Goal: Information Seeking & Learning: Learn about a topic

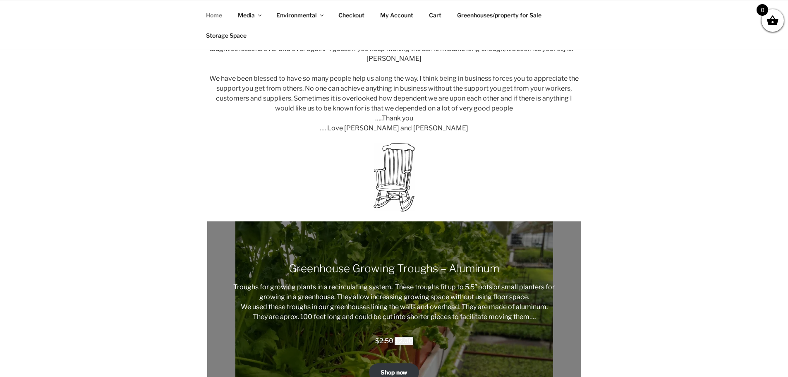
scroll to position [252, 0]
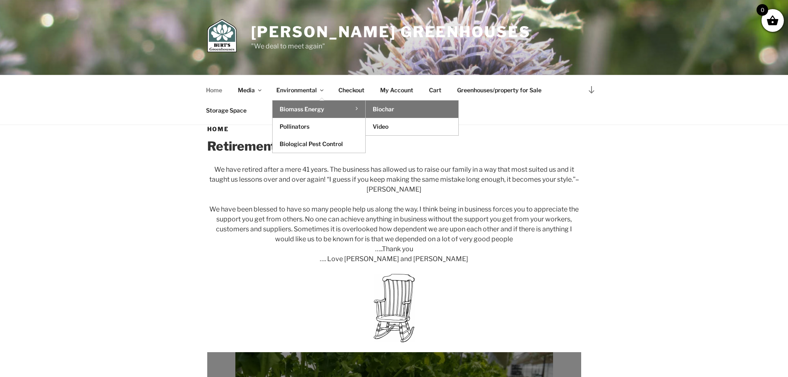
click at [397, 106] on link "Biochar" at bounding box center [411, 108] width 93 height 17
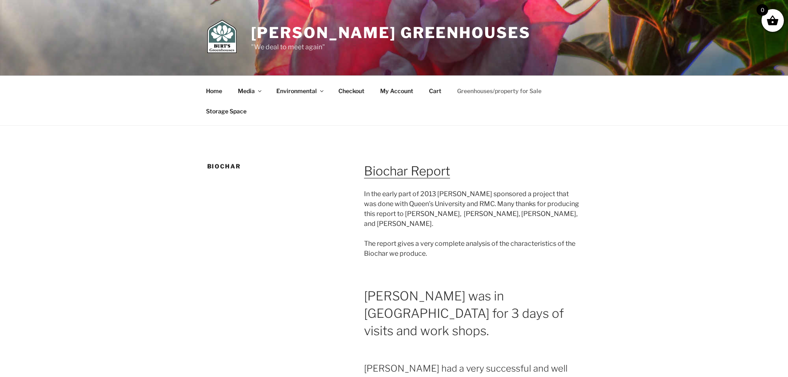
click at [501, 91] on link "Greenhouses/property for Sale" at bounding box center [499, 91] width 99 height 20
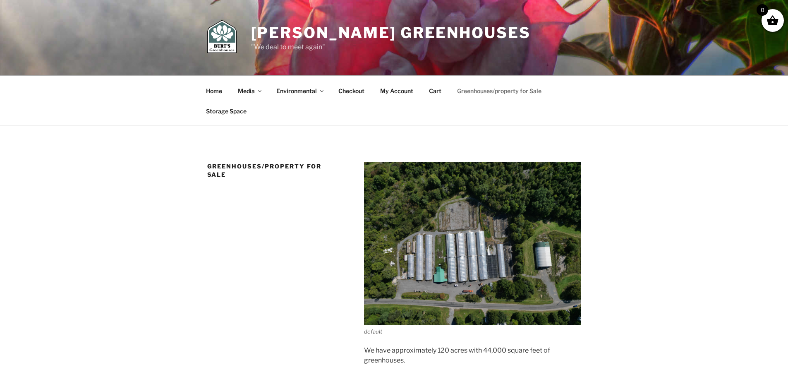
click at [508, 265] on img at bounding box center [472, 243] width 217 height 162
click at [351, 88] on link "Checkout" at bounding box center [351, 91] width 41 height 20
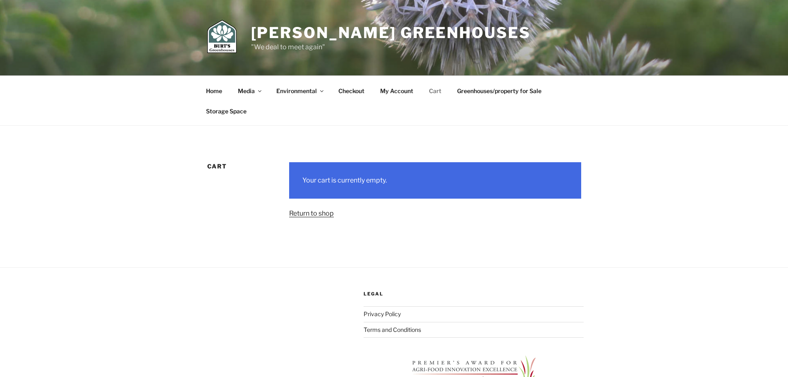
click at [308, 218] on p "Return to shop" at bounding box center [434, 213] width 291 height 10
click at [312, 213] on link "Return to shop" at bounding box center [311, 213] width 45 height 8
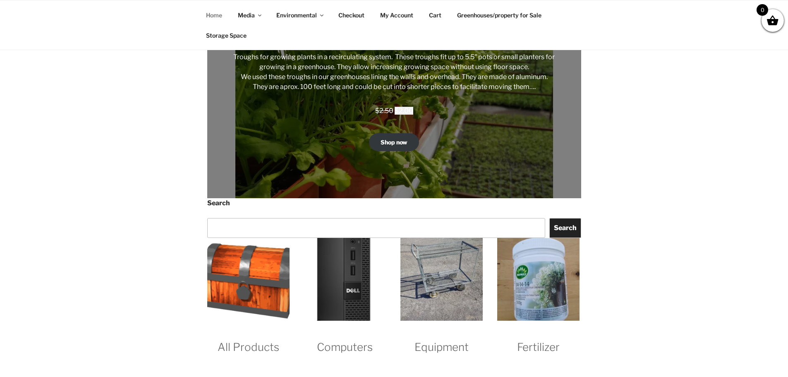
scroll to position [537, 0]
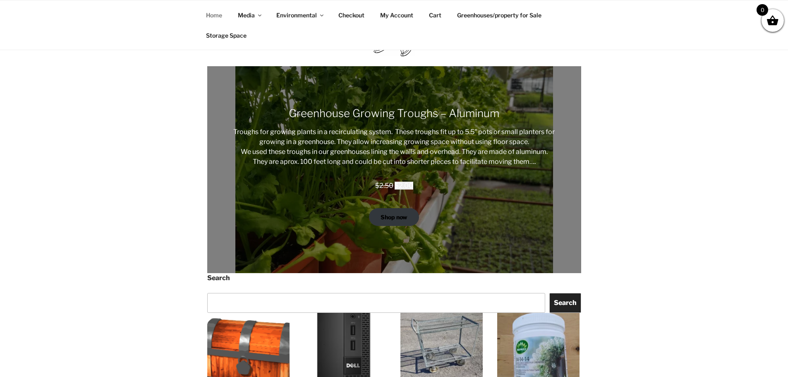
click at [405, 224] on link "Shop now" at bounding box center [394, 217] width 50 height 18
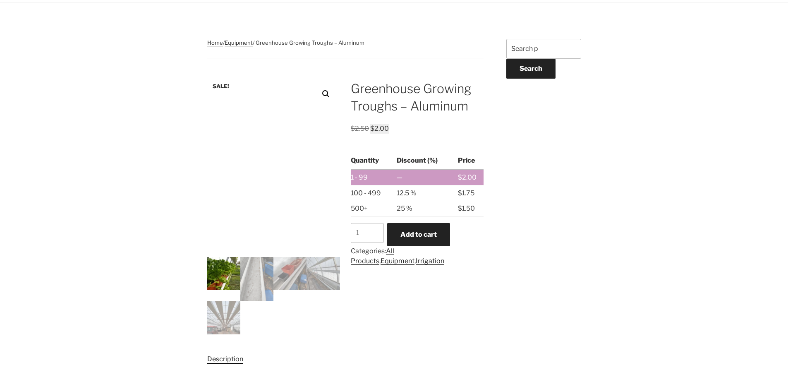
scroll to position [165, 0]
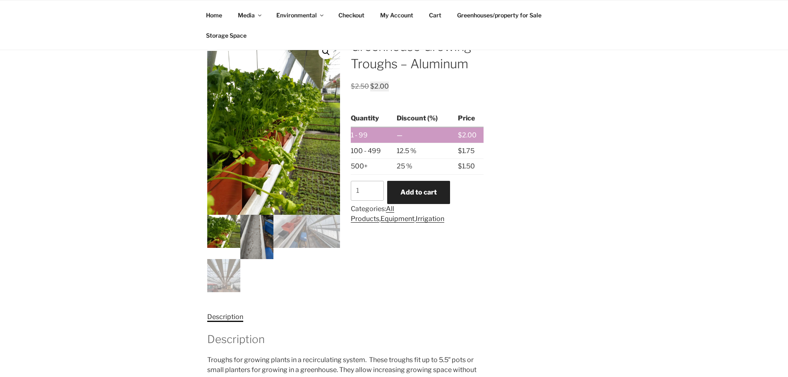
click at [260, 247] on img at bounding box center [256, 237] width 33 height 44
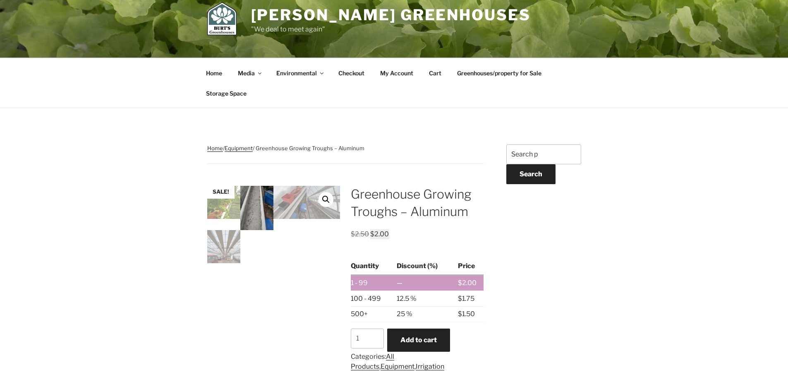
scroll to position [0, 0]
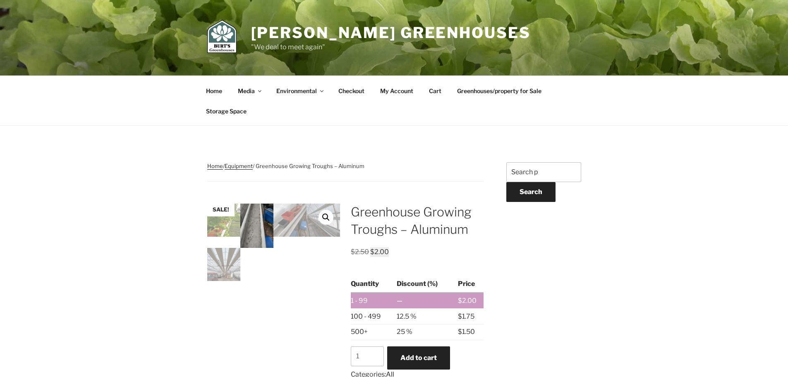
click at [327, 216] on link "View full-screen image gallery" at bounding box center [325, 217] width 15 height 15
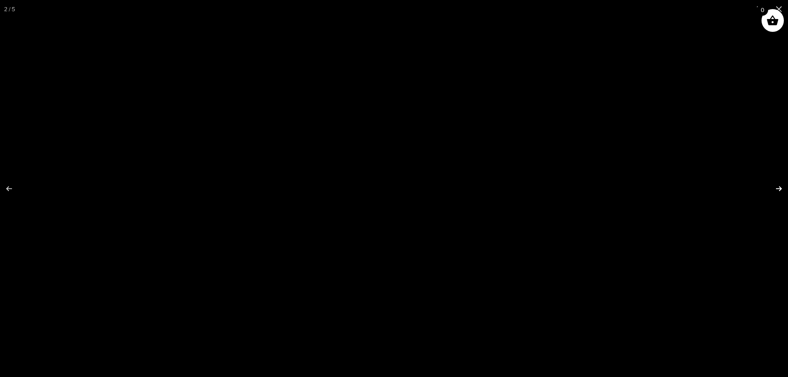
click at [776, 191] on button "Next (arrow right)" at bounding box center [773, 188] width 29 height 41
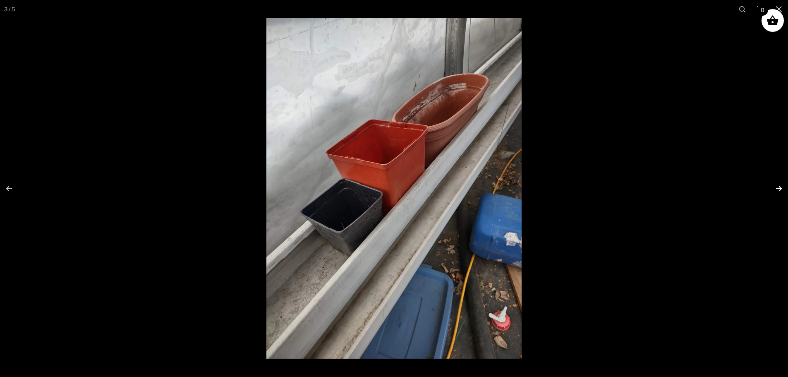
click at [776, 191] on button "Next (arrow right)" at bounding box center [773, 188] width 29 height 41
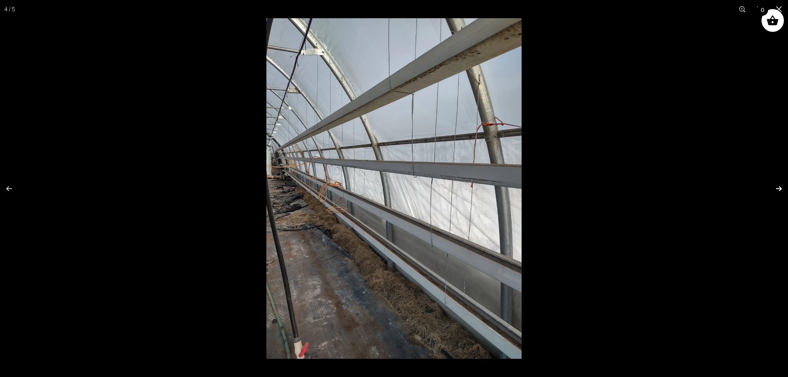
click at [776, 191] on button "Next (arrow right)" at bounding box center [773, 188] width 29 height 41
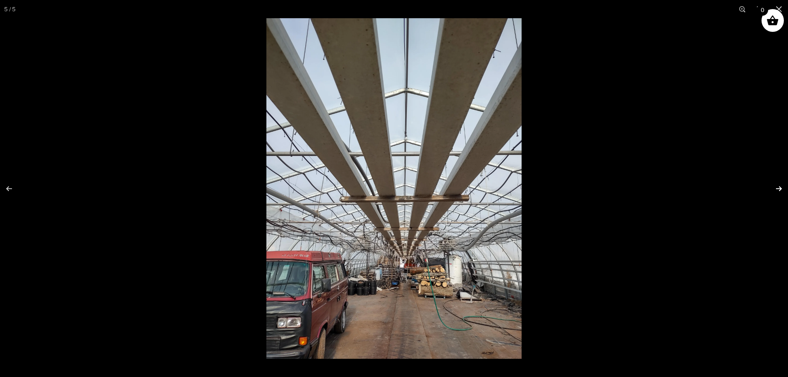
click at [776, 191] on button "Next (arrow right)" at bounding box center [773, 188] width 29 height 41
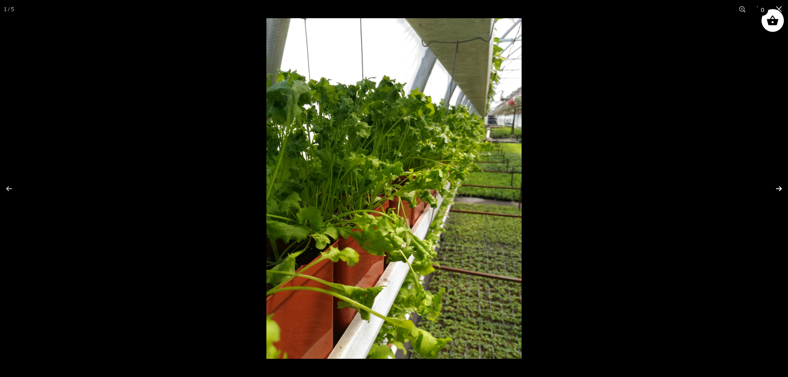
click at [776, 191] on button "Next (arrow right)" at bounding box center [773, 188] width 29 height 41
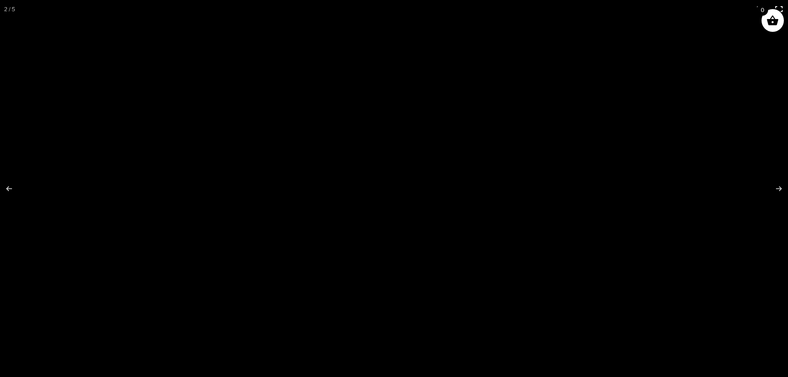
click at [781, 7] on button "Close (Esc)" at bounding box center [778, 9] width 18 height 18
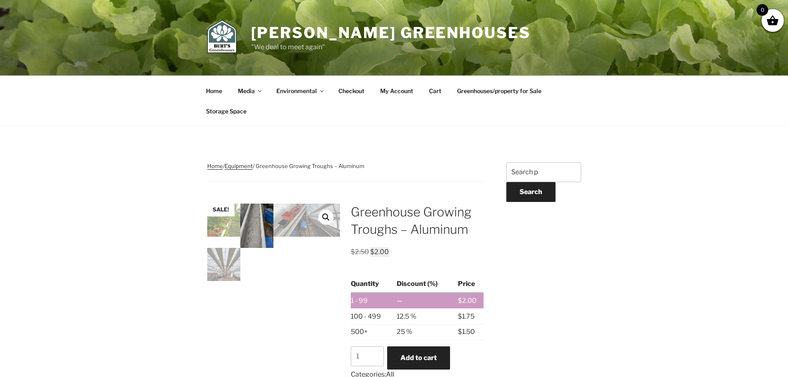
click at [246, 169] on nav "Home / Equipment / Greenhouse Growing Troughs – Aluminum" at bounding box center [345, 171] width 277 height 19
click at [244, 167] on link "Equipment" at bounding box center [238, 165] width 28 height 7
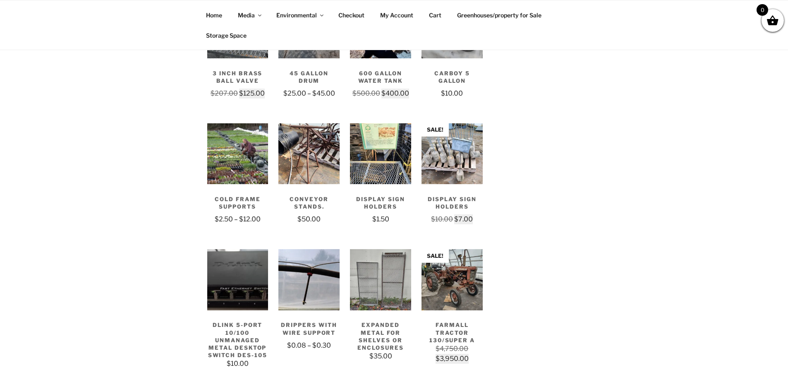
scroll to position [248, 0]
click at [232, 164] on img at bounding box center [237, 153] width 61 height 61
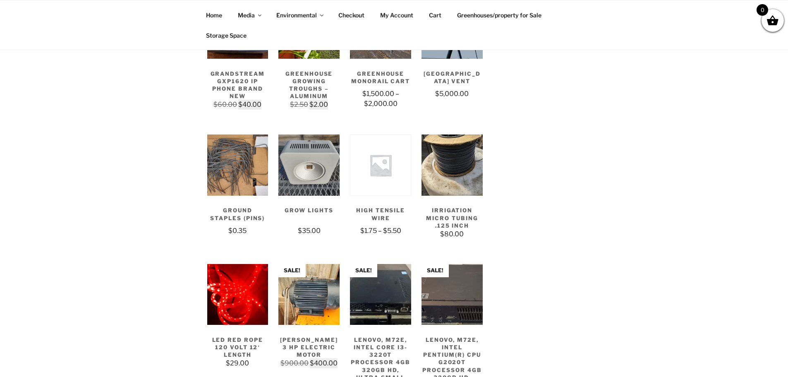
scroll to position [785, 0]
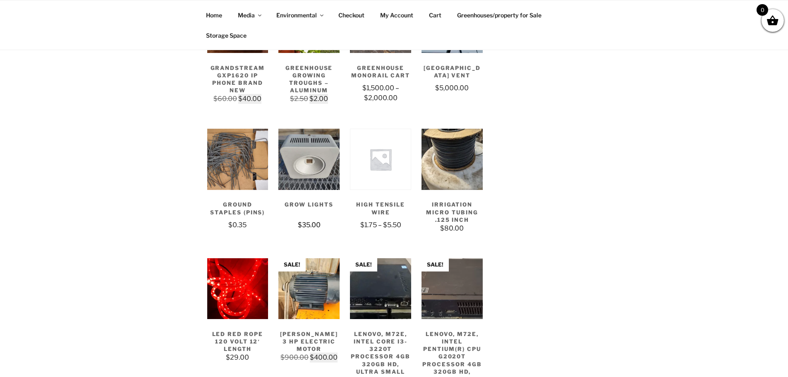
click at [325, 160] on img at bounding box center [308, 159] width 61 height 61
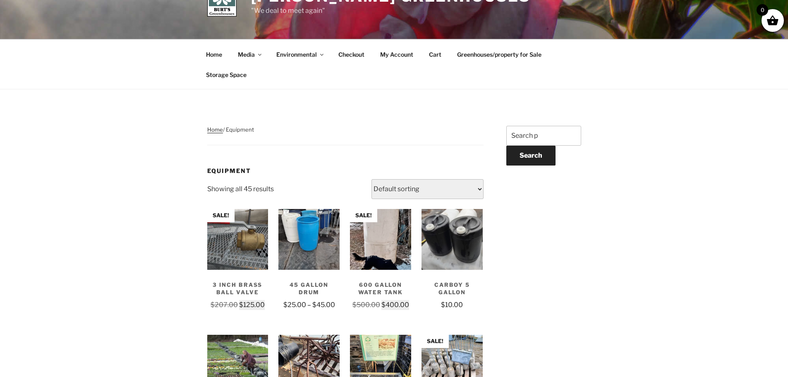
scroll to position [0, 0]
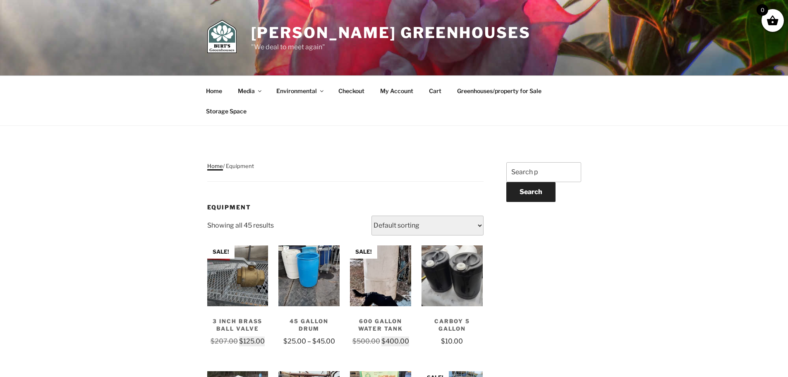
click at [218, 163] on link "Home" at bounding box center [215, 165] width 16 height 7
click at [215, 165] on link "Home" at bounding box center [215, 165] width 16 height 7
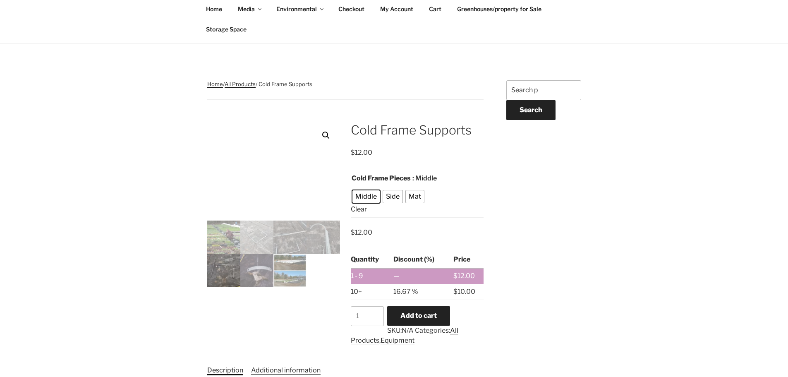
scroll to position [83, 0]
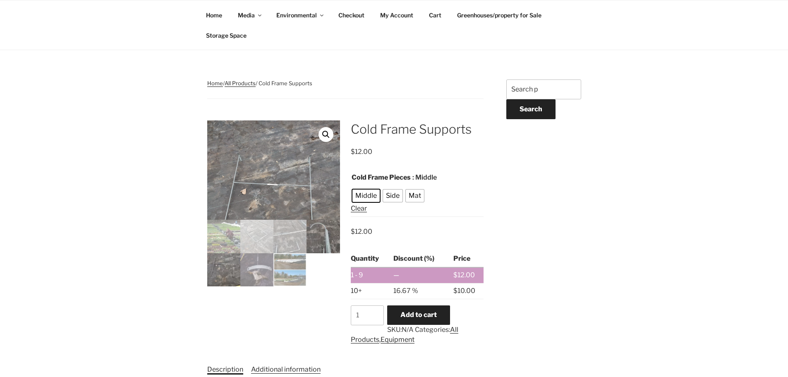
click at [318, 247] on img at bounding box center [322, 236] width 33 height 33
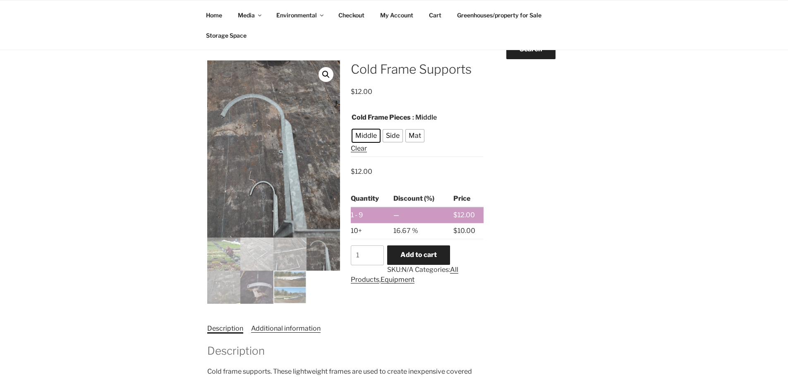
scroll to position [165, 0]
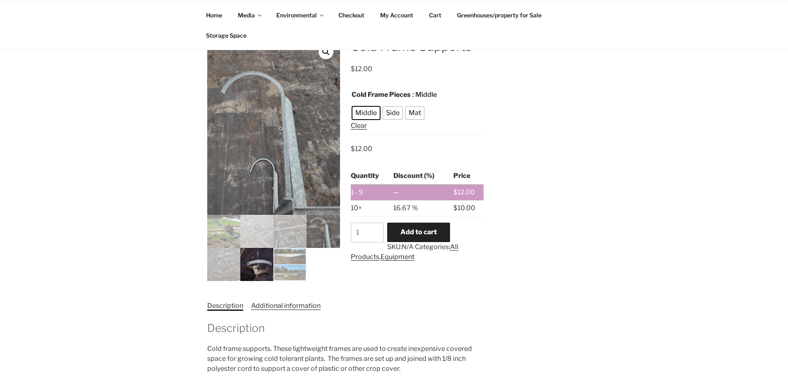
click at [260, 270] on img at bounding box center [256, 264] width 33 height 33
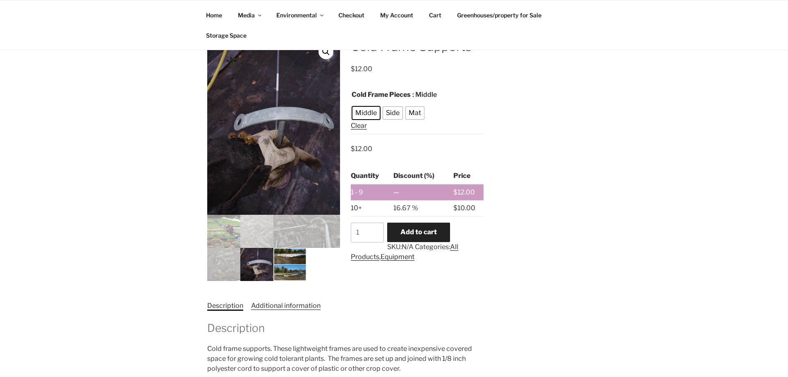
click at [290, 270] on img at bounding box center [289, 264] width 33 height 33
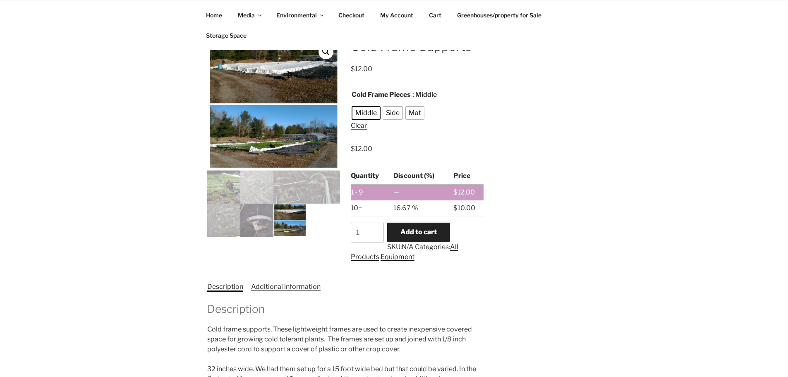
click at [327, 53] on link "View full-screen image gallery" at bounding box center [325, 51] width 15 height 15
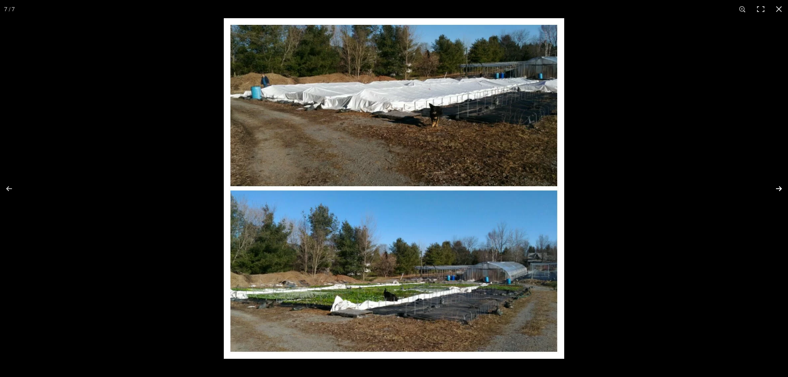
click at [777, 189] on button "Next (arrow right)" at bounding box center [773, 188] width 29 height 41
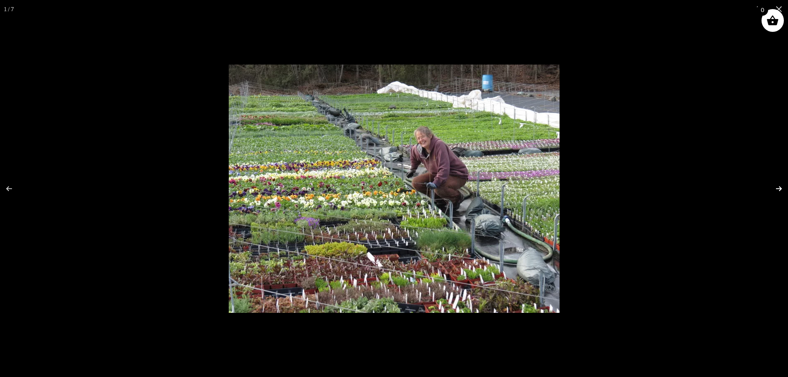
click at [777, 189] on button "Next (arrow right)" at bounding box center [773, 188] width 29 height 41
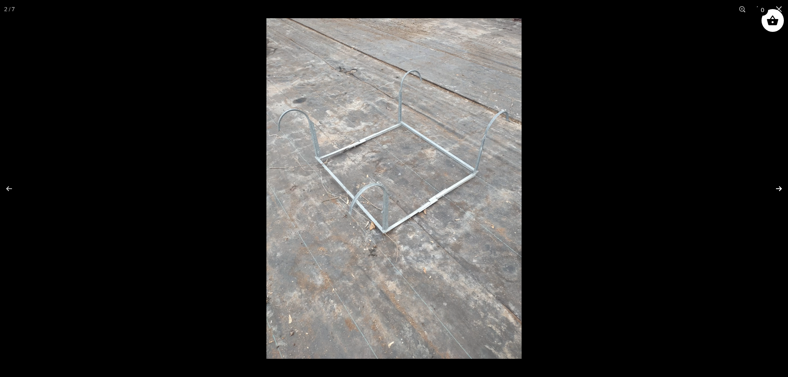
click at [777, 189] on button "Next (arrow right)" at bounding box center [773, 188] width 29 height 41
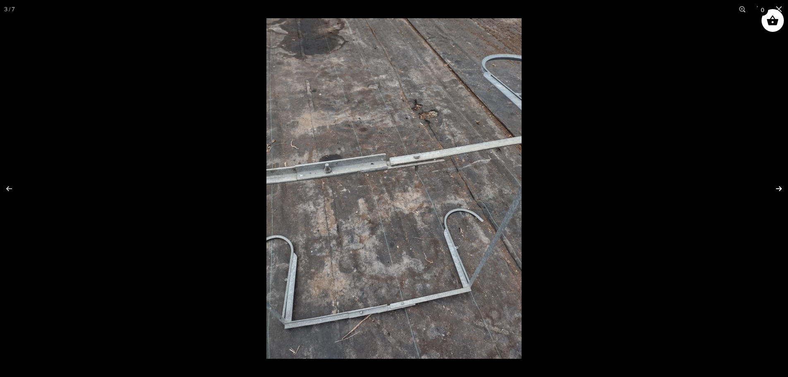
click at [777, 189] on button "Next (arrow right)" at bounding box center [773, 188] width 29 height 41
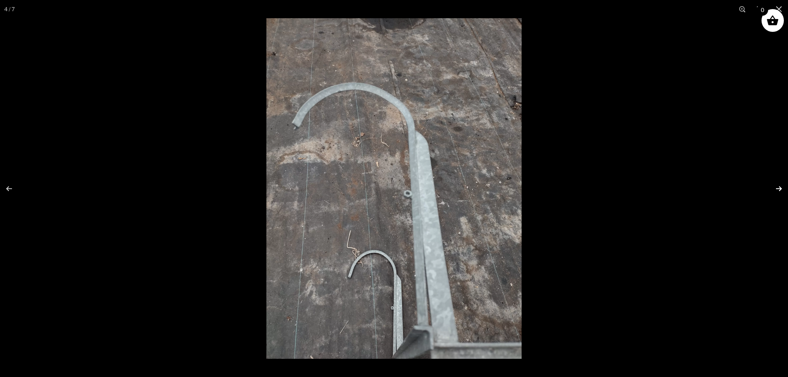
click at [777, 189] on button "Next (arrow right)" at bounding box center [773, 188] width 29 height 41
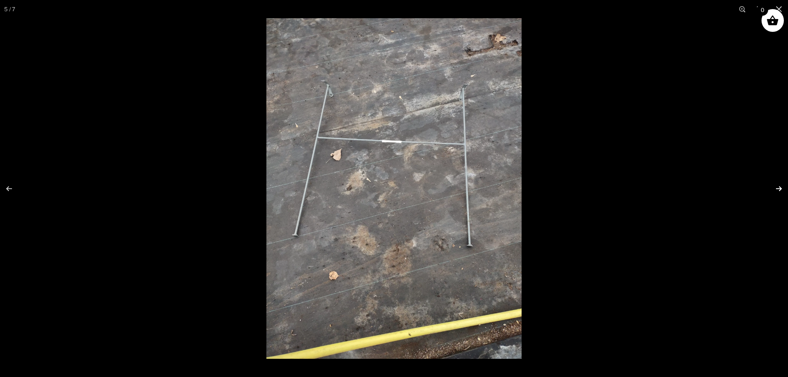
click at [777, 189] on button "Next (arrow right)" at bounding box center [773, 188] width 29 height 41
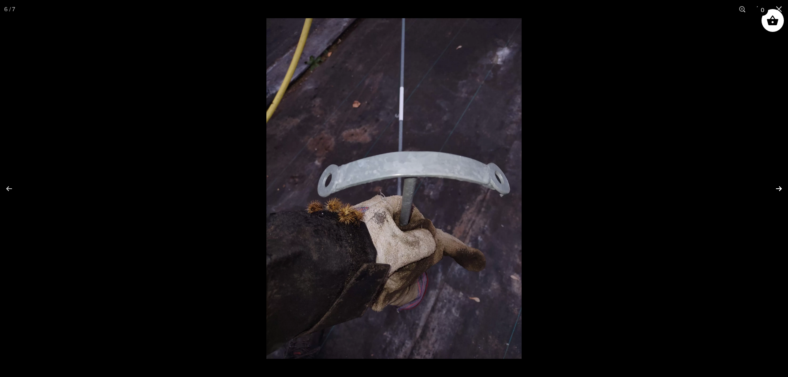
click at [777, 189] on button "Next (arrow right)" at bounding box center [773, 188] width 29 height 41
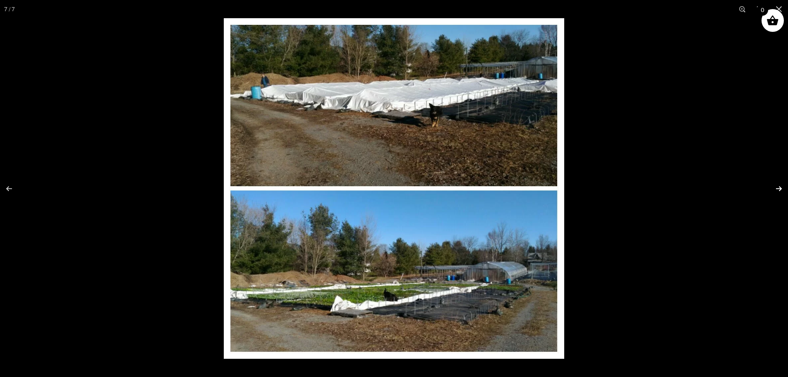
click at [777, 189] on button "Next (arrow right)" at bounding box center [773, 188] width 29 height 41
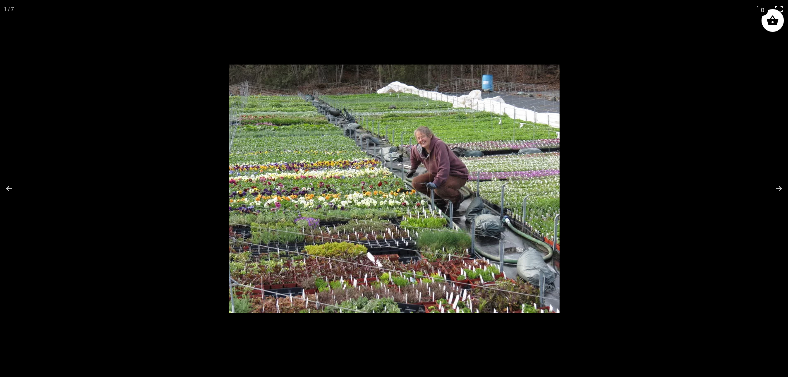
click at [781, 10] on button "Close (Esc)" at bounding box center [778, 9] width 18 height 18
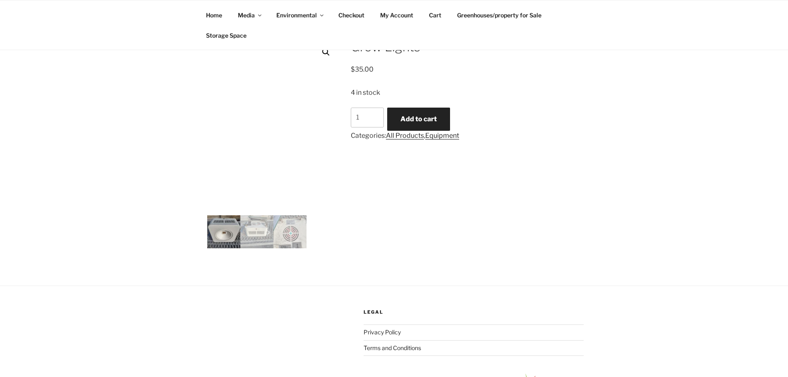
scroll to position [165, 0]
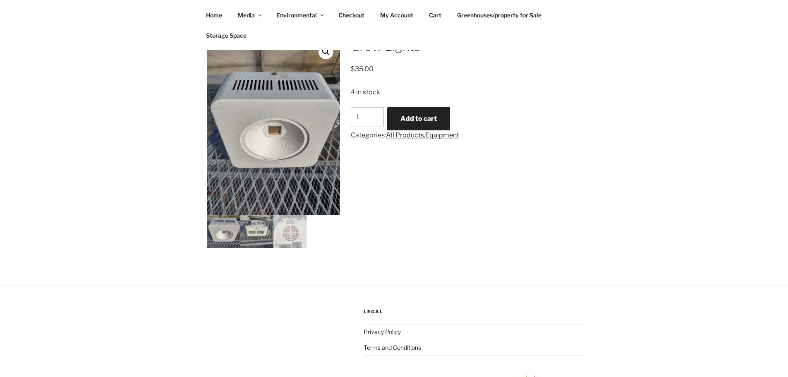
click at [252, 231] on img at bounding box center [256, 231] width 33 height 33
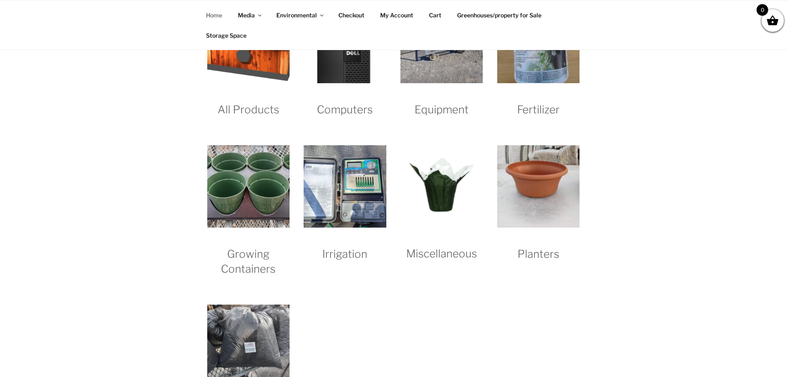
scroll to position [868, 0]
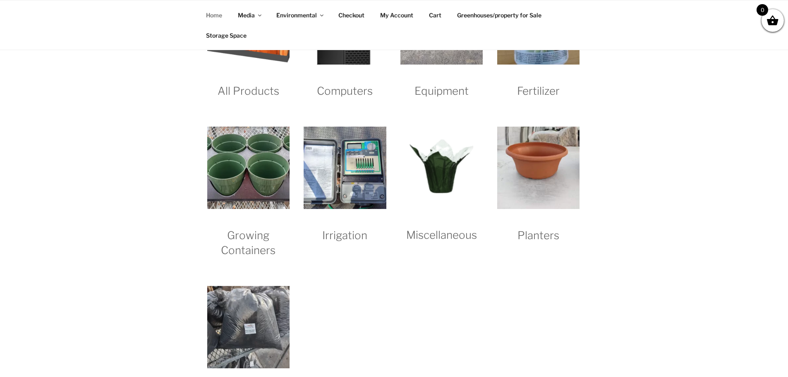
click at [255, 191] on img "Visit product category Growing Containers" at bounding box center [248, 167] width 82 height 82
click at [454, 169] on img "Visit product category Miscellaneous" at bounding box center [441, 167] width 82 height 82
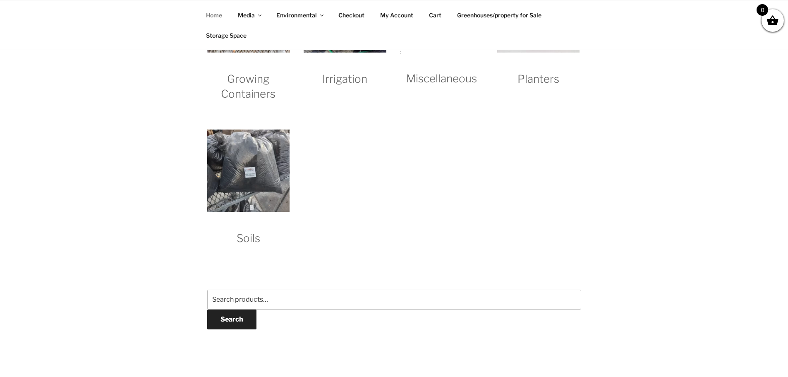
scroll to position [827, 0]
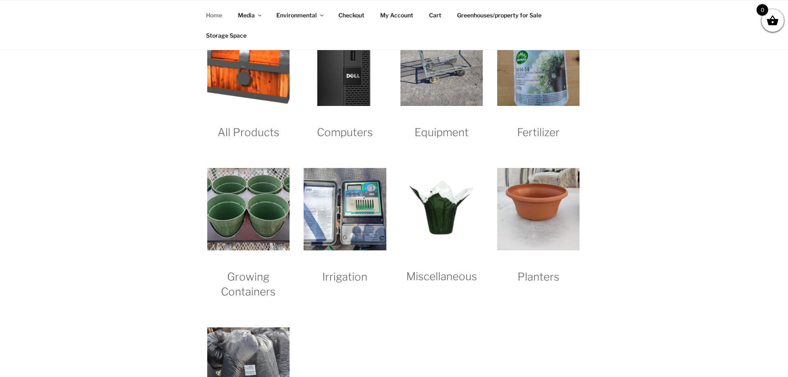
click at [432, 199] on img "Visit product category Miscellaneous" at bounding box center [441, 209] width 82 height 82
click at [448, 279] on h2 "Miscellaneous" at bounding box center [441, 268] width 82 height 31
click at [231, 338] on img "Visit product category Soils" at bounding box center [248, 368] width 82 height 82
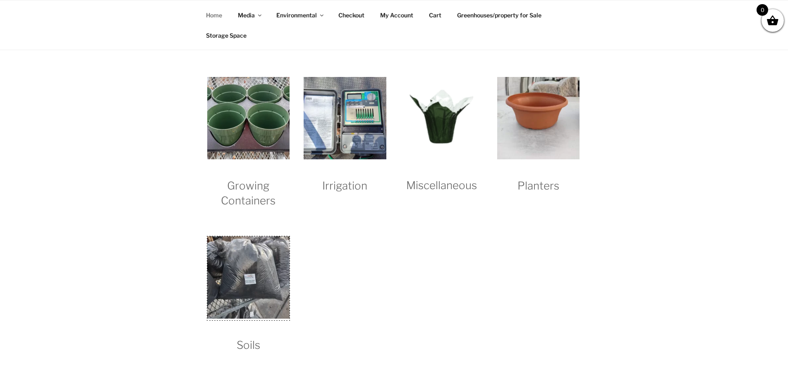
scroll to position [1075, 0]
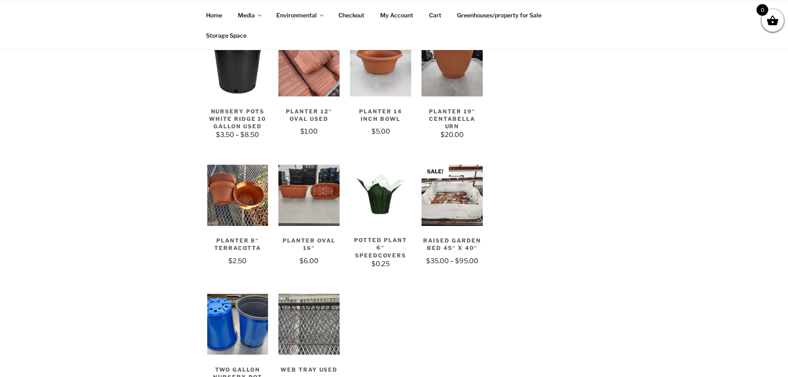
scroll to position [909, 0]
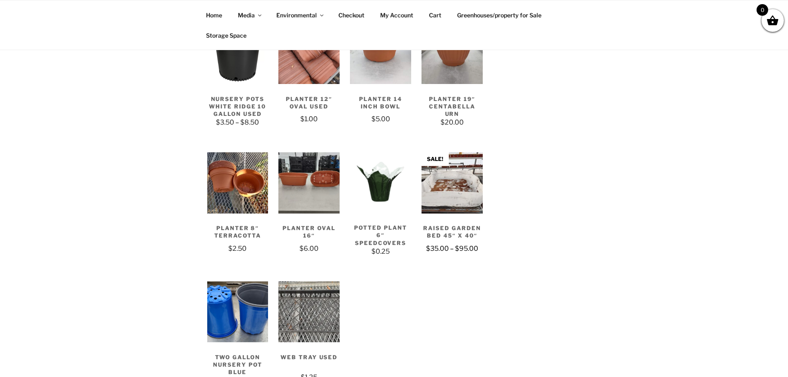
click at [458, 201] on img at bounding box center [451, 182] width 61 height 61
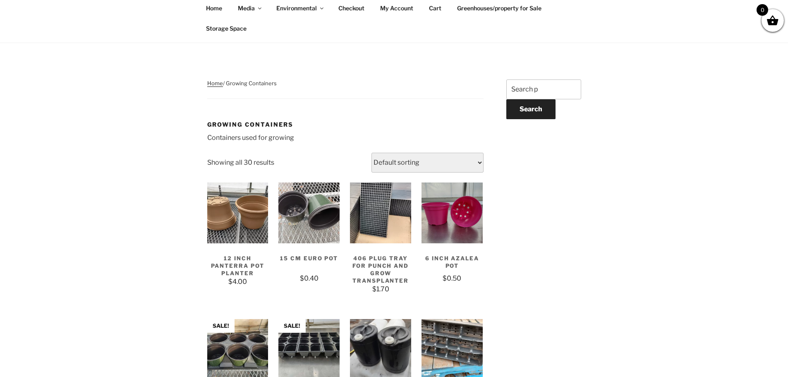
scroll to position [0, 0]
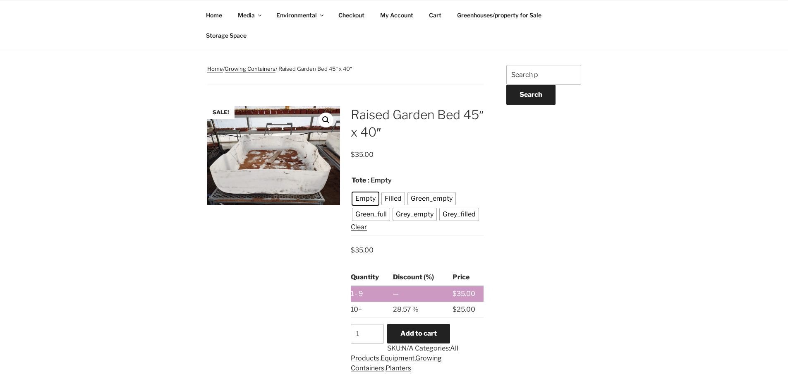
scroll to position [83, 0]
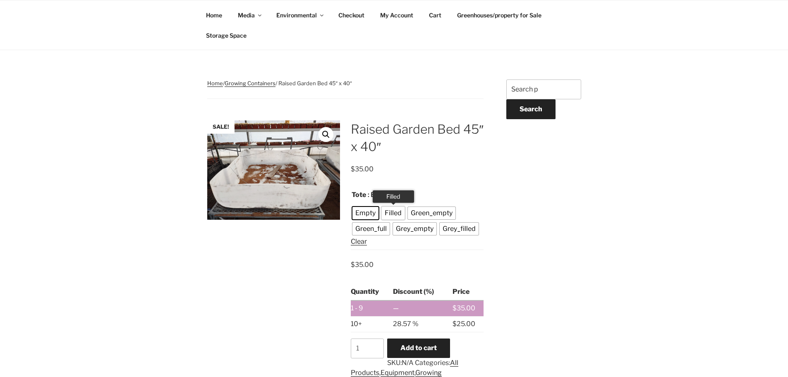
click at [389, 211] on span "Filled" at bounding box center [392, 213] width 21 height 10
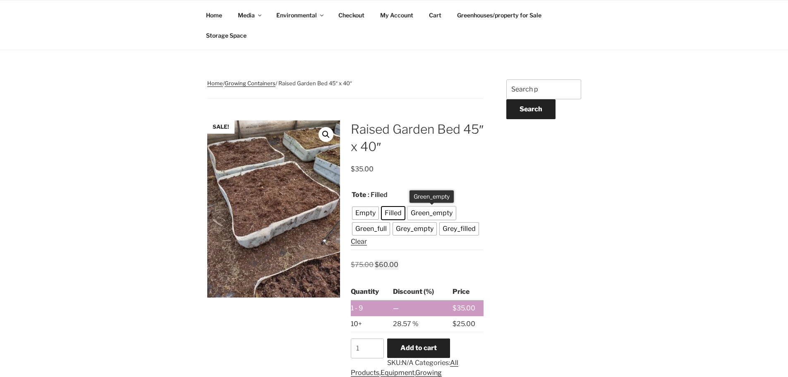
click at [434, 216] on span "Green_empty" at bounding box center [431, 213] width 46 height 10
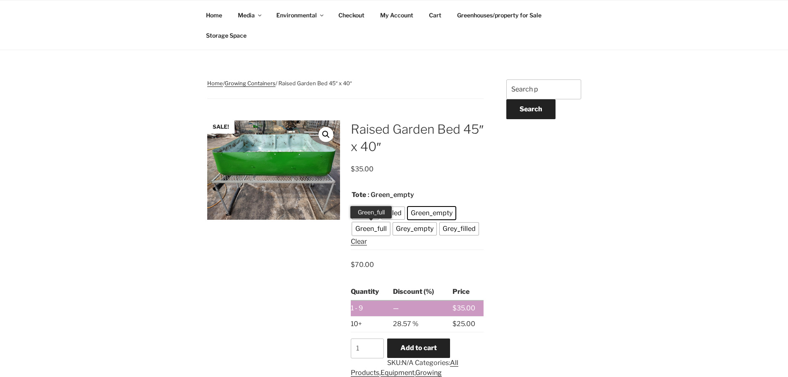
click at [371, 231] on span "Green_full" at bounding box center [371, 229] width 36 height 10
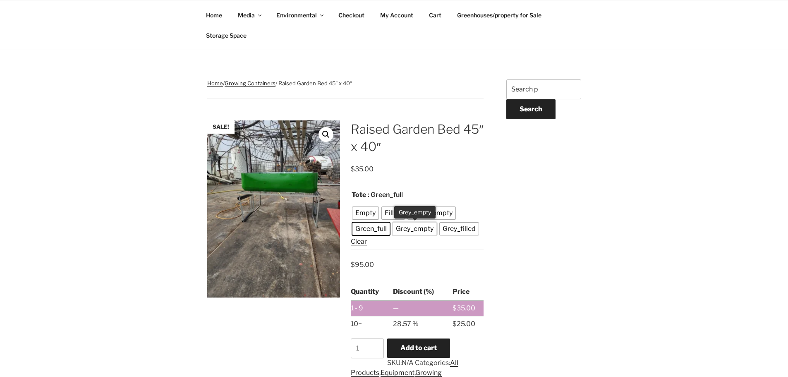
click at [415, 230] on span "Grey_empty" at bounding box center [415, 229] width 42 height 10
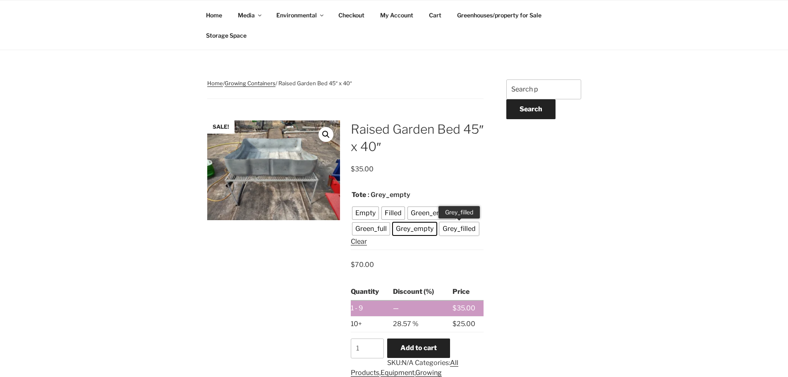
click at [468, 231] on span "Grey_filled" at bounding box center [458, 229] width 37 height 10
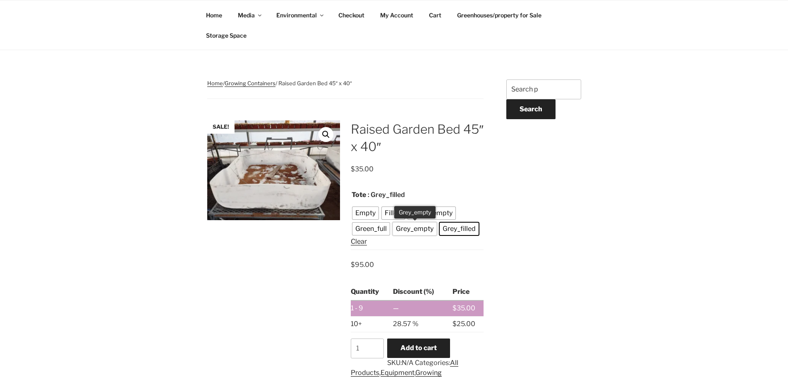
click at [421, 226] on span "Grey_empty" at bounding box center [415, 229] width 42 height 10
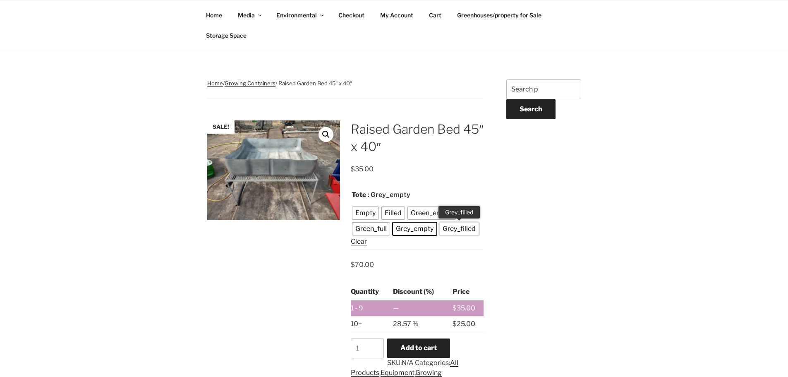
click at [453, 230] on span "Grey_filled" at bounding box center [458, 229] width 37 height 10
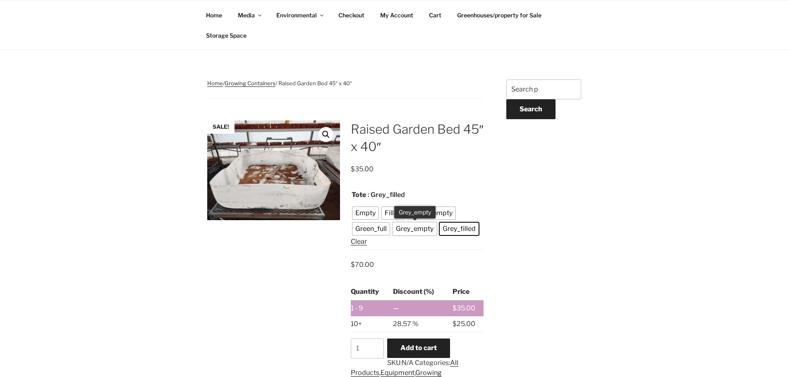
click at [406, 230] on span "Grey_empty" at bounding box center [415, 229] width 42 height 10
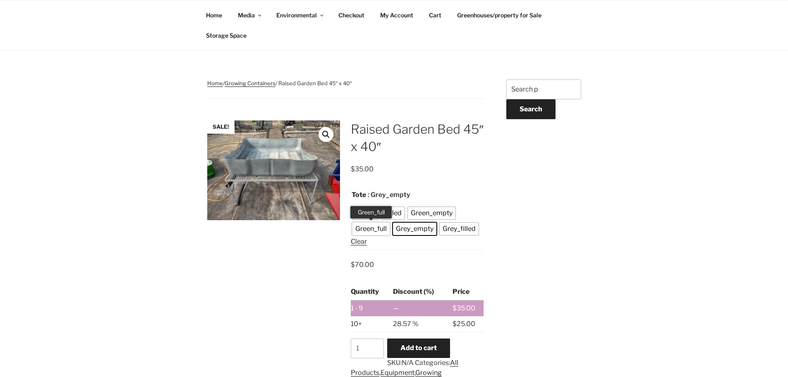
click at [361, 232] on span "Green_full" at bounding box center [371, 229] width 36 height 10
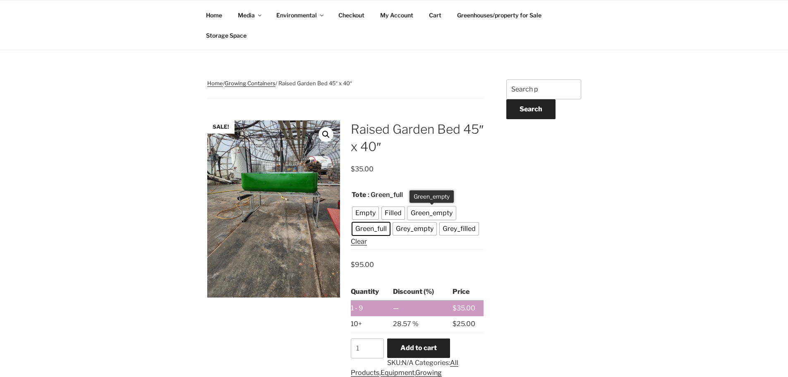
click at [426, 217] on span "Green_empty" at bounding box center [431, 213] width 46 height 10
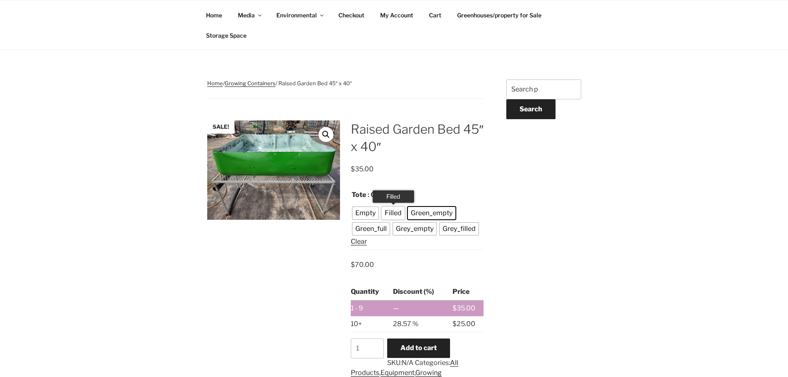
click at [394, 216] on span "Filled" at bounding box center [392, 213] width 21 height 10
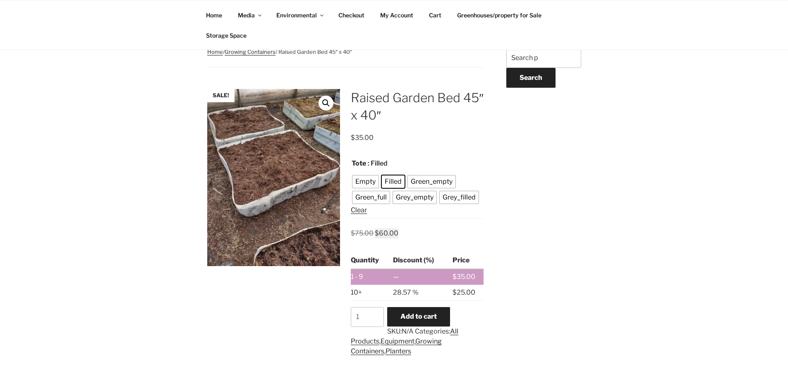
scroll to position [248, 0]
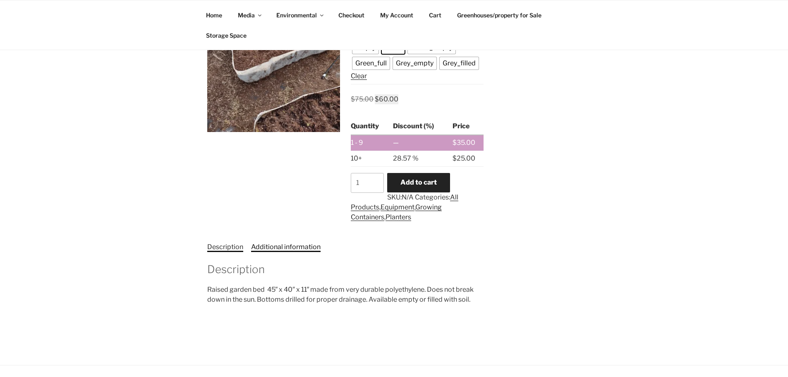
drag, startPoint x: 294, startPoint y: 244, endPoint x: 284, endPoint y: 243, distance: 10.8
click at [294, 244] on link "Additional information" at bounding box center [285, 247] width 69 height 8
click at [228, 244] on link "Description" at bounding box center [225, 247] width 36 height 8
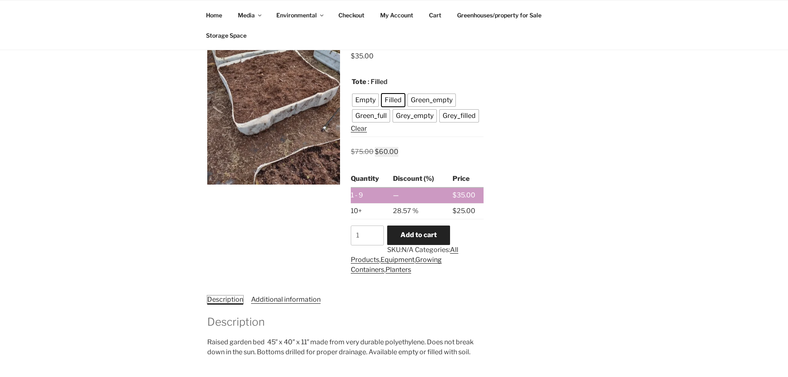
scroll to position [41, 0]
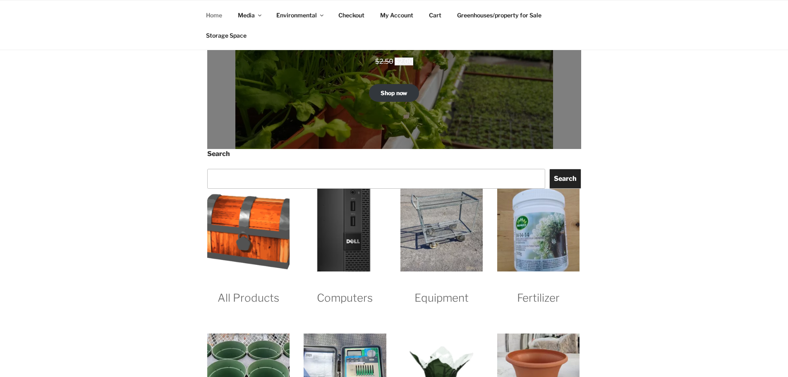
scroll to position [992, 0]
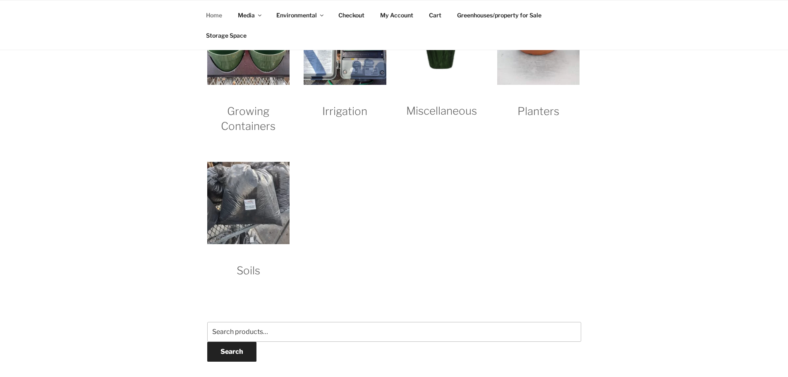
click at [446, 112] on h2 "Miscellaneous" at bounding box center [441, 102] width 82 height 31
click at [253, 269] on h2 "Soils" at bounding box center [248, 262] width 82 height 31
click at [274, 189] on img "Visit product category Soils" at bounding box center [248, 203] width 82 height 82
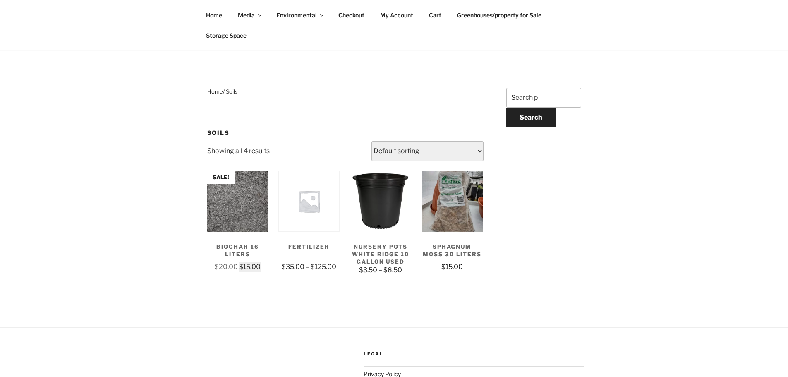
scroll to position [83, 0]
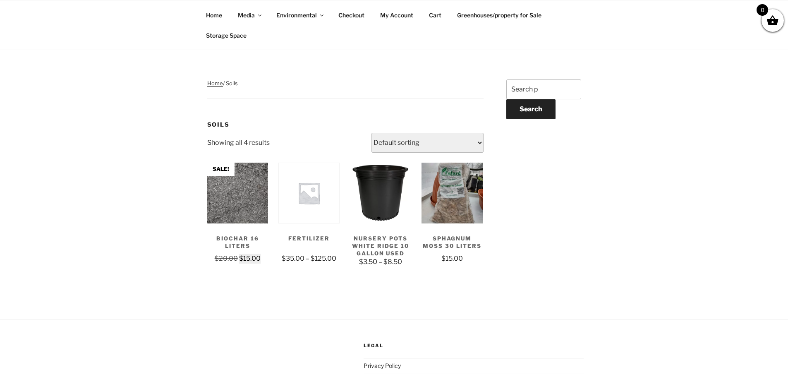
click at [239, 215] on img at bounding box center [237, 192] width 61 height 61
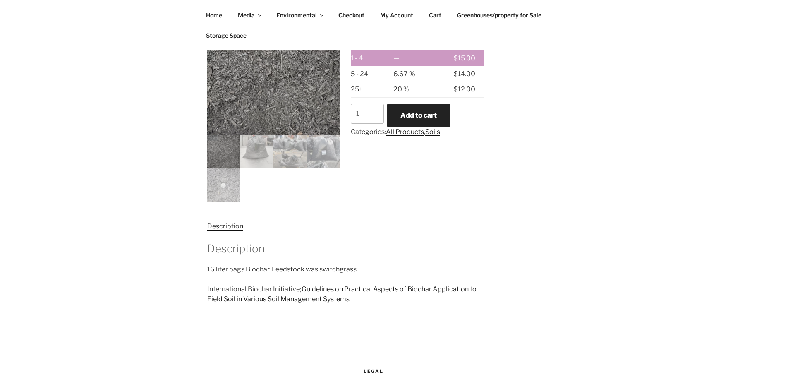
scroll to position [248, 0]
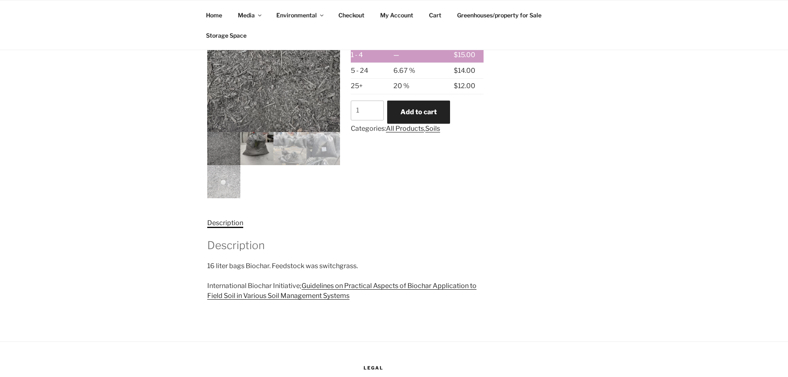
click at [263, 150] on img at bounding box center [256, 148] width 33 height 33
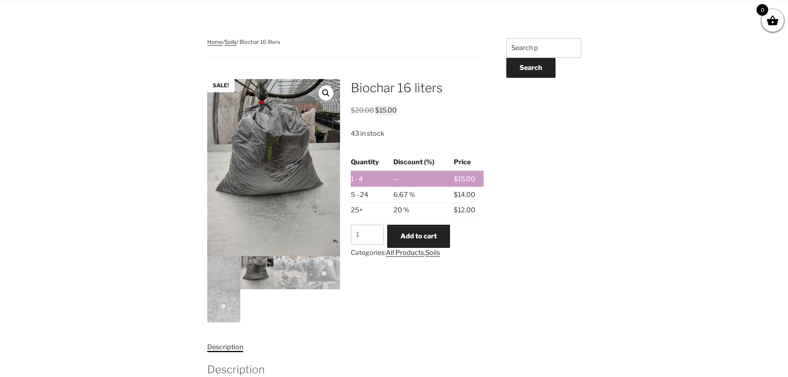
scroll to position [0, 0]
